Goal: Task Accomplishment & Management: Complete application form

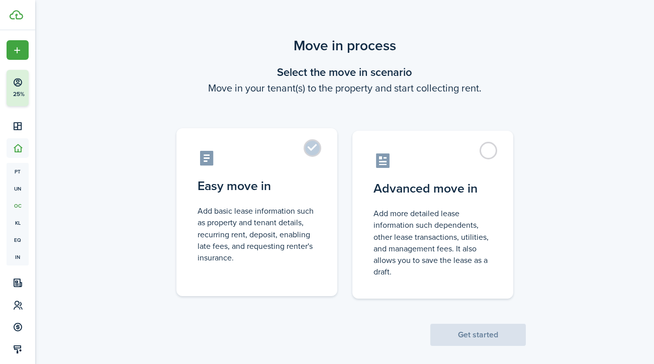
click at [235, 263] on control-radio-card-description "Add basic lease information such as property and tenant details, recurring rent…" at bounding box center [257, 234] width 119 height 58
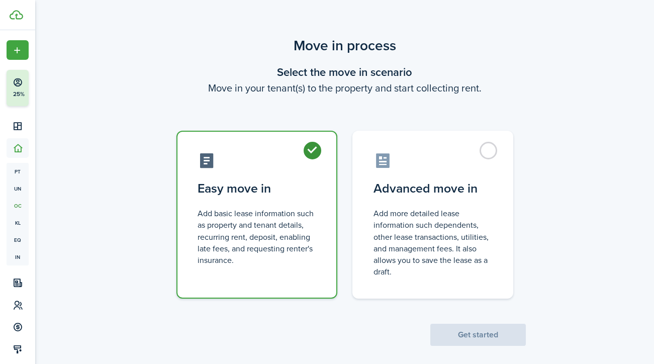
radio input "true"
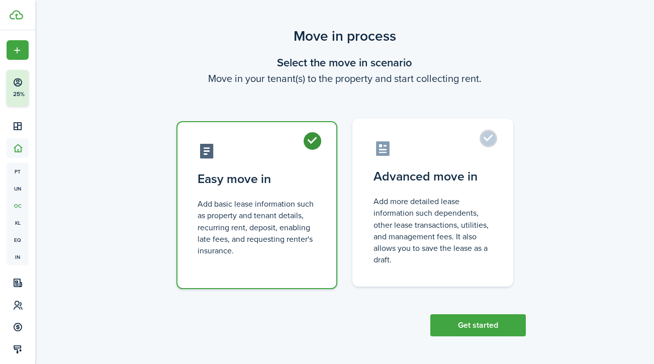
scroll to position [9, 0]
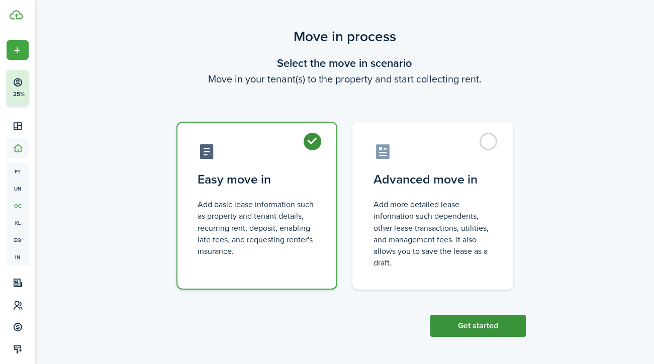
click at [461, 323] on button "Get started" at bounding box center [479, 326] width 96 height 22
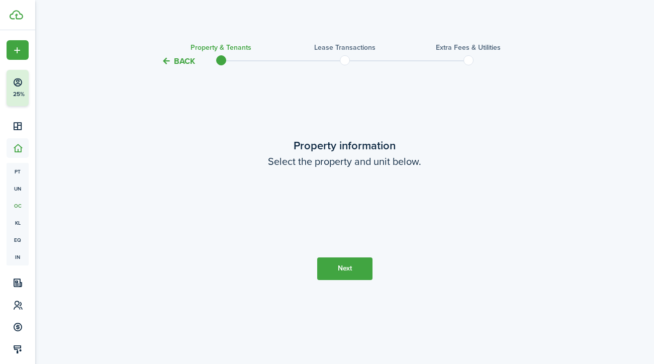
click at [390, 207] on property-select at bounding box center [344, 213] width 211 height 38
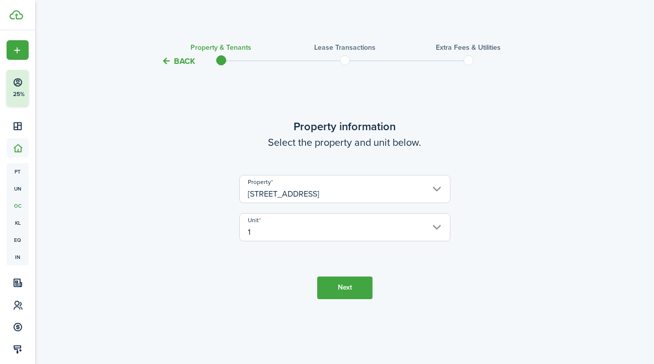
click at [351, 287] on button "Next" at bounding box center [344, 288] width 55 height 23
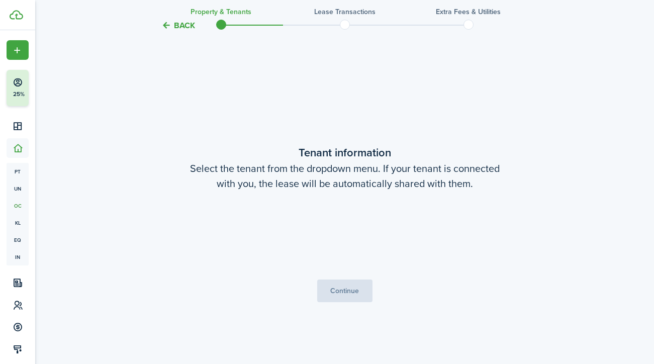
scroll to position [296, 0]
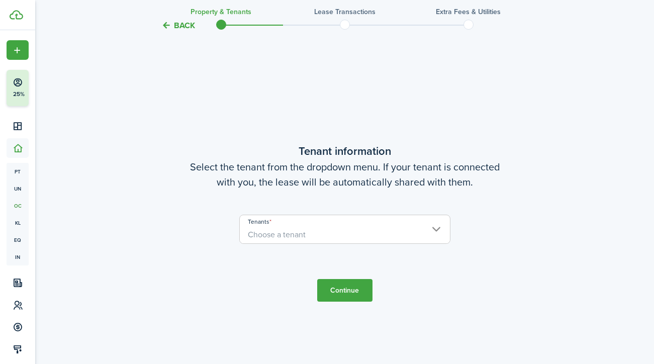
click at [350, 233] on span "Choose a tenant" at bounding box center [345, 234] width 210 height 17
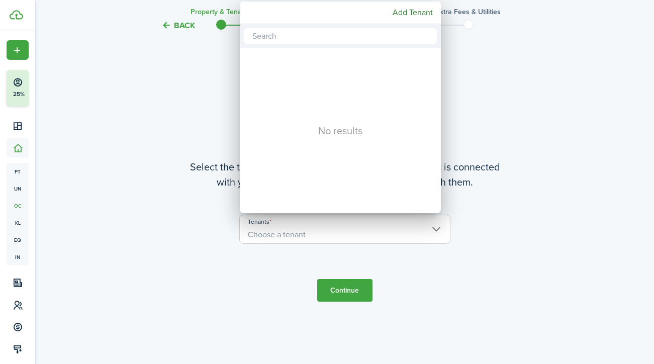
click at [520, 183] on div at bounding box center [327, 182] width 815 height 525
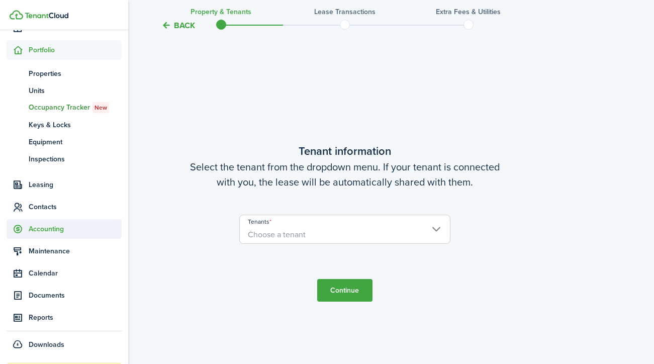
scroll to position [99, 0]
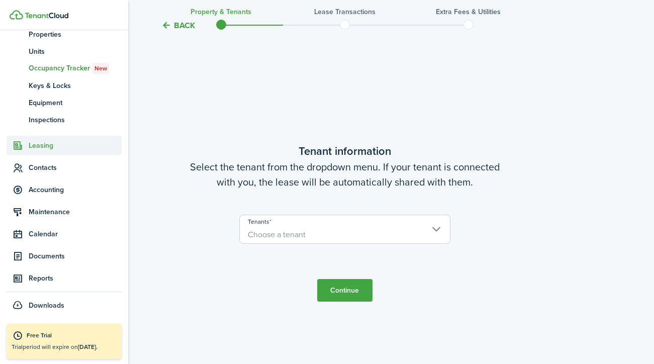
click at [59, 144] on span "Leasing" at bounding box center [75, 145] width 93 height 11
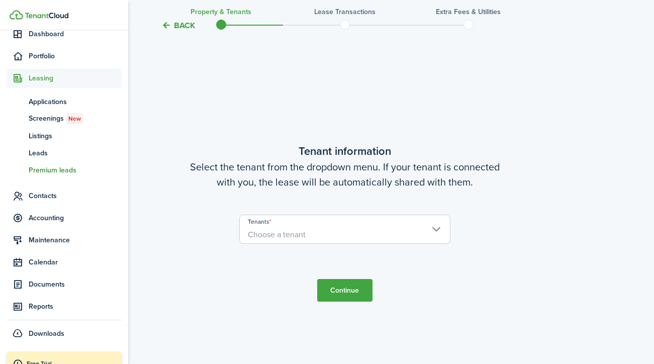
scroll to position [92, 0]
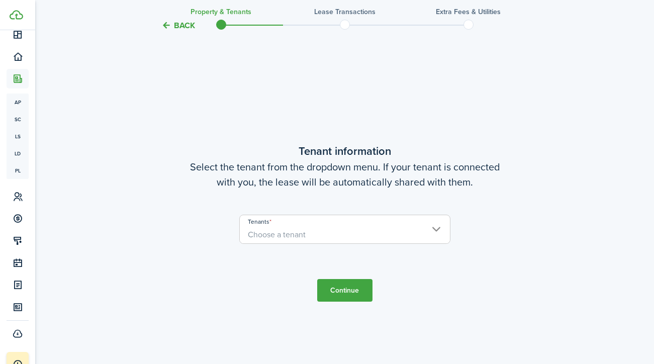
click at [158, 113] on tc-wizard-step "Tenant information Select the tenant from the dropdown menu. If your tenant is …" at bounding box center [345, 222] width 422 height 364
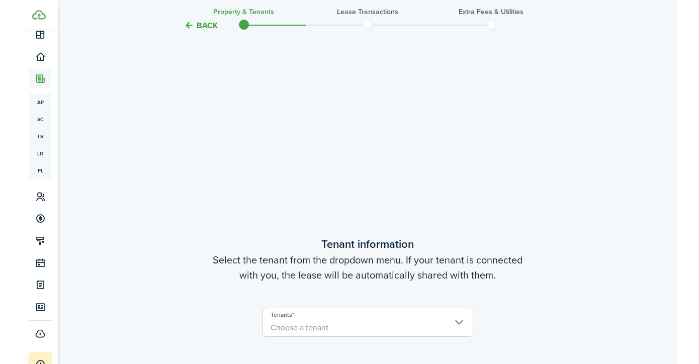
scroll to position [207, 0]
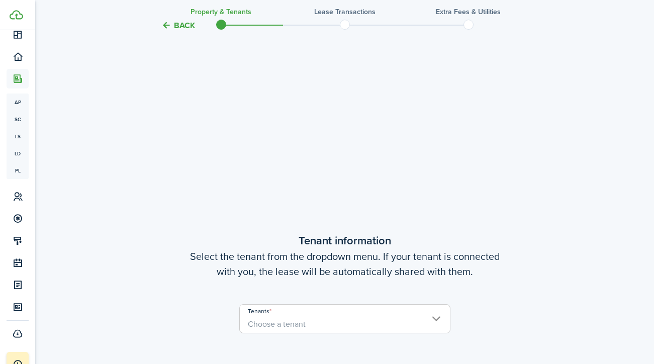
click at [293, 314] on input "Tenants" at bounding box center [345, 311] width 210 height 12
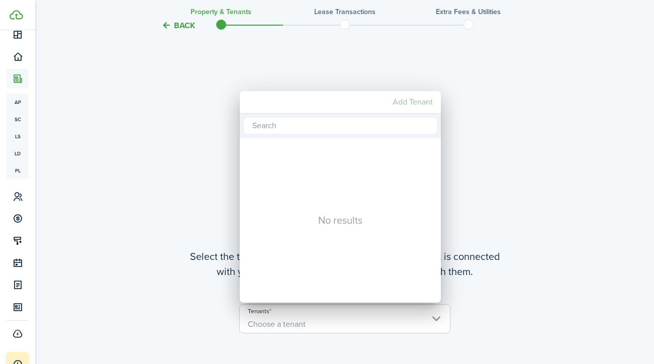
click at [415, 95] on mbsc-button "Add Tenant" at bounding box center [413, 102] width 48 height 18
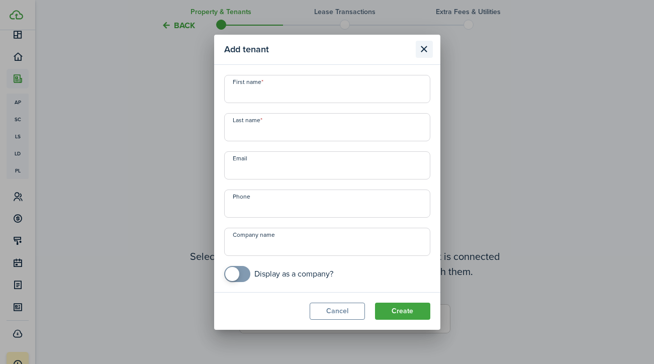
click at [424, 50] on button "Close modal" at bounding box center [424, 49] width 17 height 17
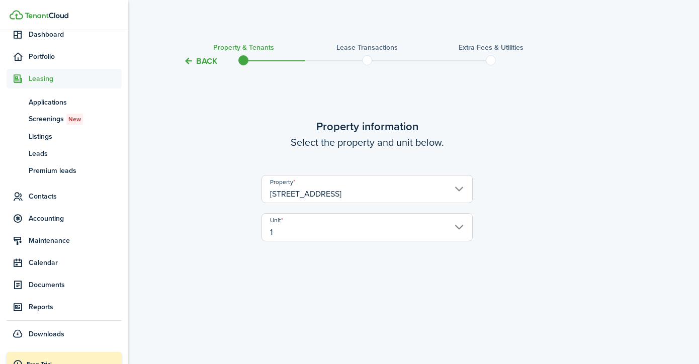
scroll to position [0, 0]
click at [36, 56] on span "Portfolio" at bounding box center [75, 56] width 93 height 11
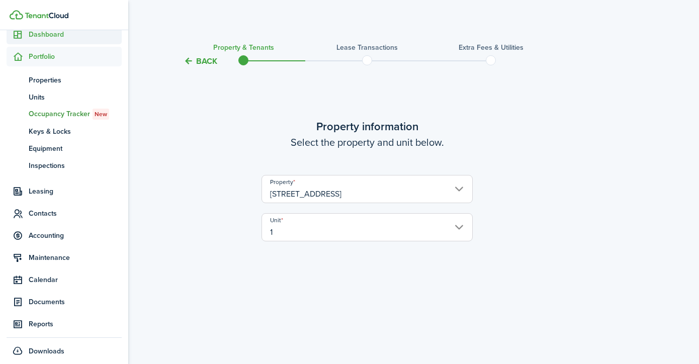
click at [48, 36] on span "Dashboard" at bounding box center [75, 34] width 93 height 11
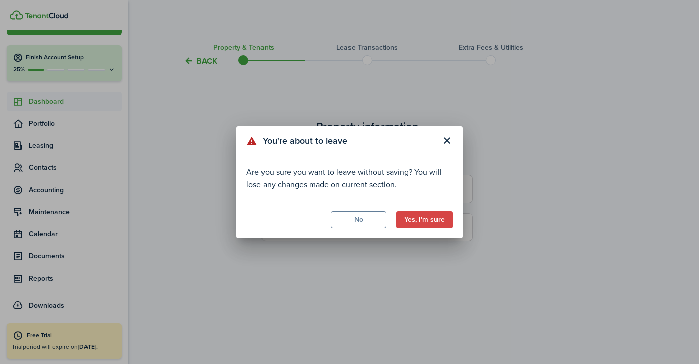
scroll to position [25, 0]
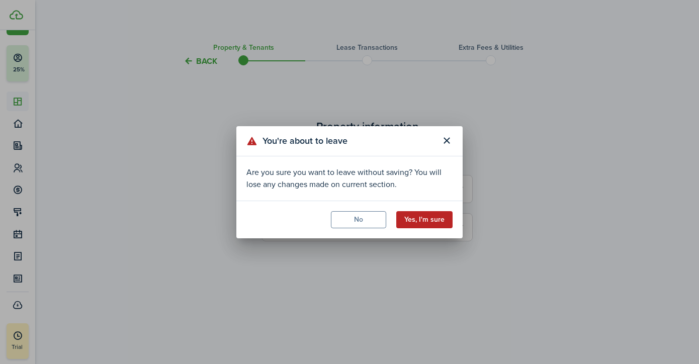
click at [428, 220] on button "Yes, I'm sure" at bounding box center [424, 219] width 56 height 17
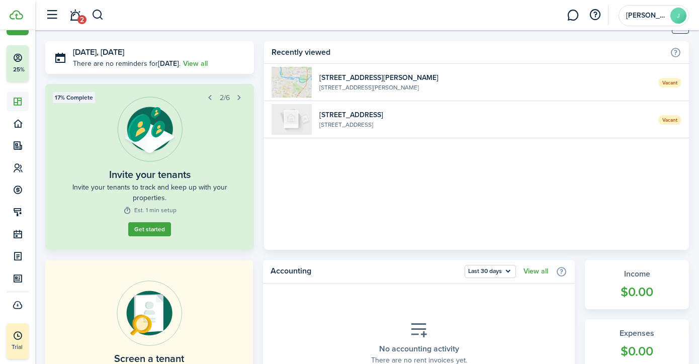
scroll to position [21, 0]
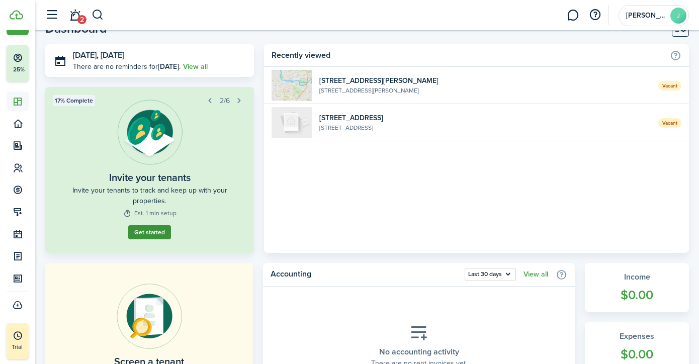
click at [151, 231] on button "Get started" at bounding box center [149, 232] width 43 height 14
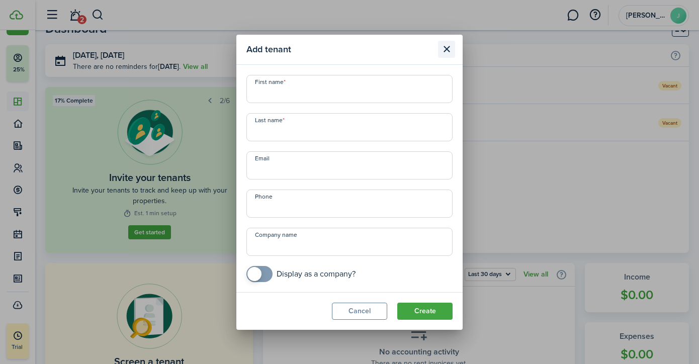
click at [445, 49] on button "Close modal" at bounding box center [446, 49] width 17 height 17
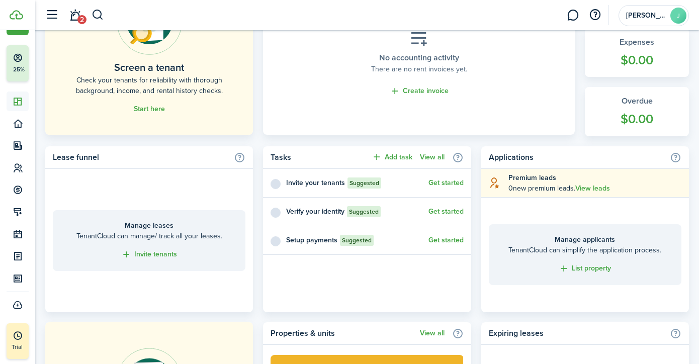
scroll to position [319, 0]
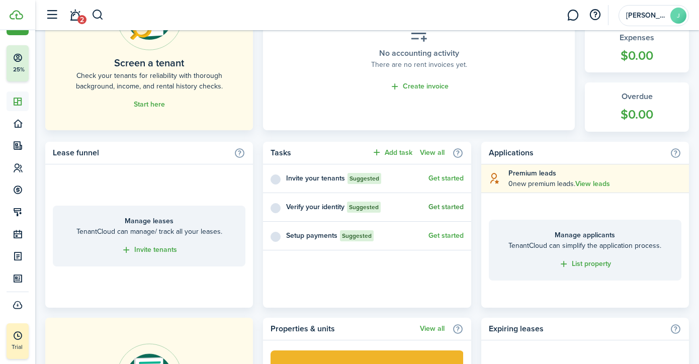
click at [452, 207] on button "Get started" at bounding box center [445, 207] width 35 height 8
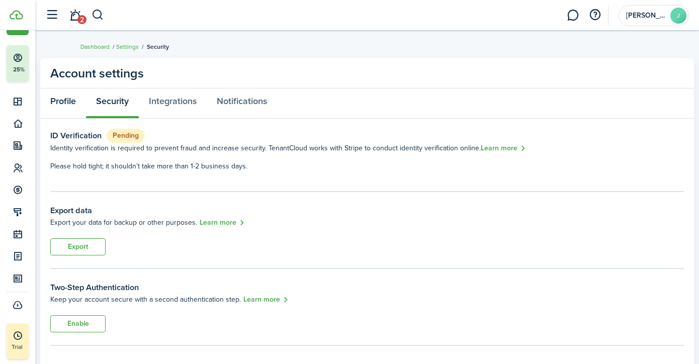
click at [73, 102] on link "Profile" at bounding box center [63, 104] width 46 height 30
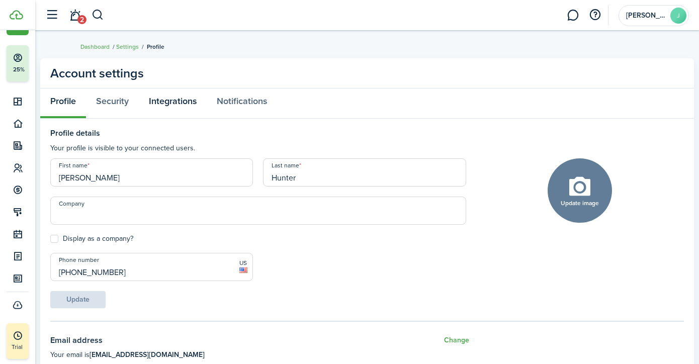
click at [170, 105] on link "Integrations" at bounding box center [173, 104] width 68 height 30
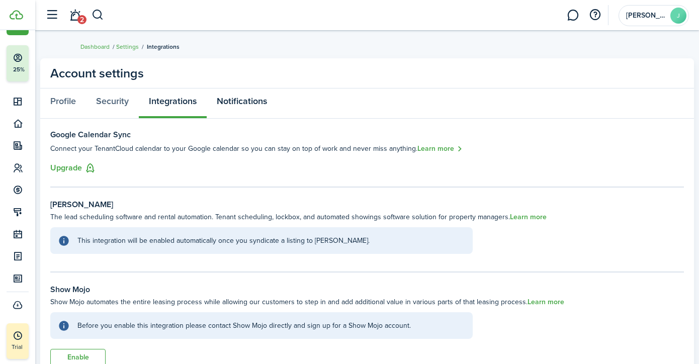
click at [232, 101] on link "Notifications" at bounding box center [242, 104] width 70 height 30
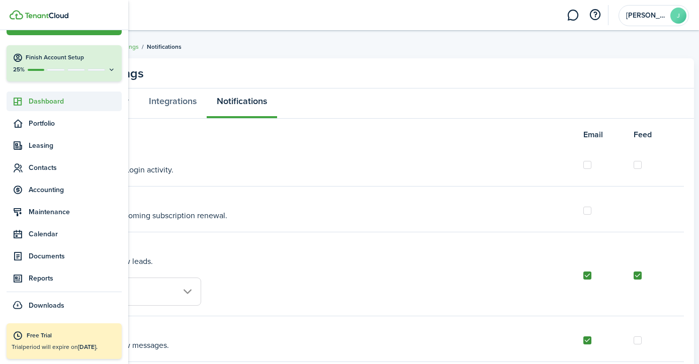
click at [44, 102] on span "Dashboard" at bounding box center [75, 101] width 93 height 11
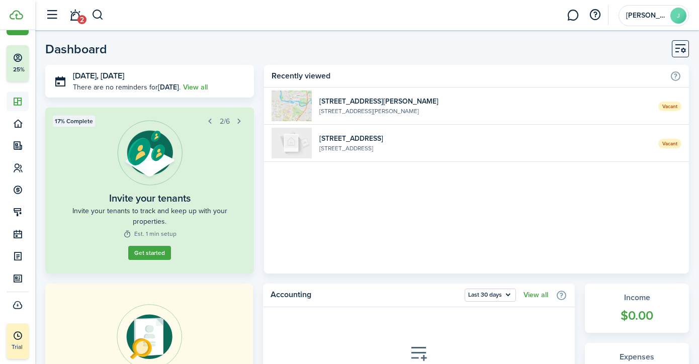
click at [300, 235] on home-widget-body "Vacant [STREET_ADDRESS][PERSON_NAME][PERSON_NAME] Vacant [STREET_ADDRESS]" at bounding box center [476, 181] width 425 height 186
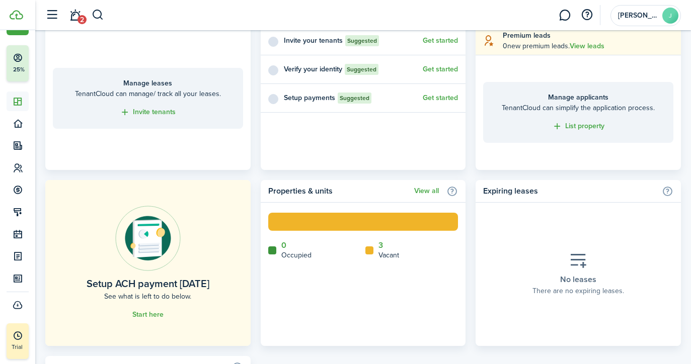
scroll to position [459, 0]
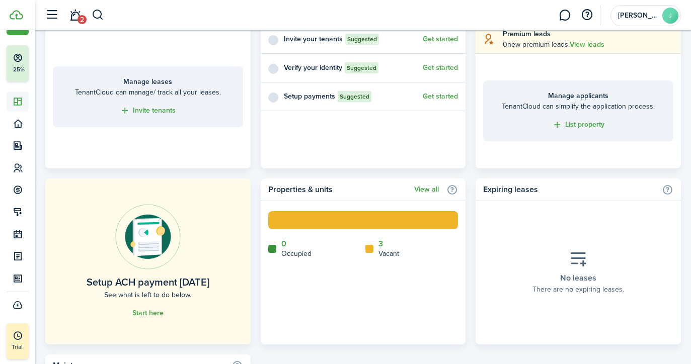
click at [479, 234] on section "No leases There are no expiring leases." at bounding box center [577, 272] width 205 height 143
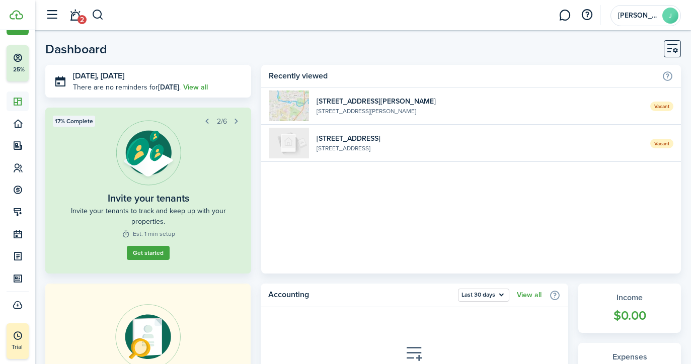
scroll to position [0, 0]
